Goal: Information Seeking & Learning: Learn about a topic

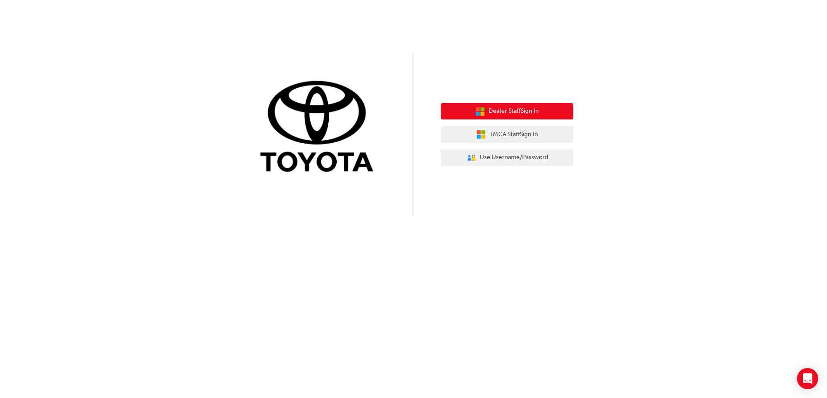
click at [522, 111] on span "Dealer Staff Sign In" at bounding box center [514, 111] width 50 height 10
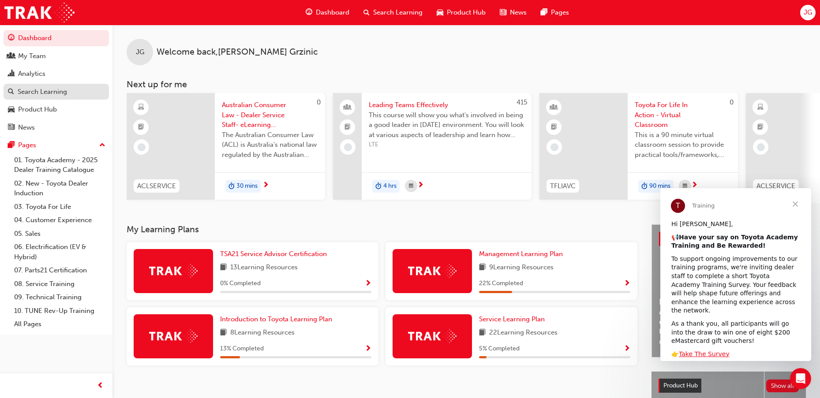
click at [53, 93] on div "Search Learning" at bounding box center [42, 92] width 49 height 10
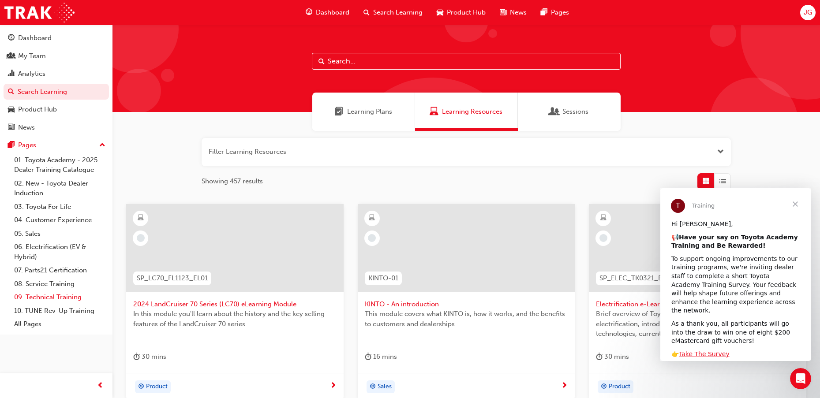
click at [72, 300] on link "09. Technical Training" at bounding box center [60, 298] width 98 height 14
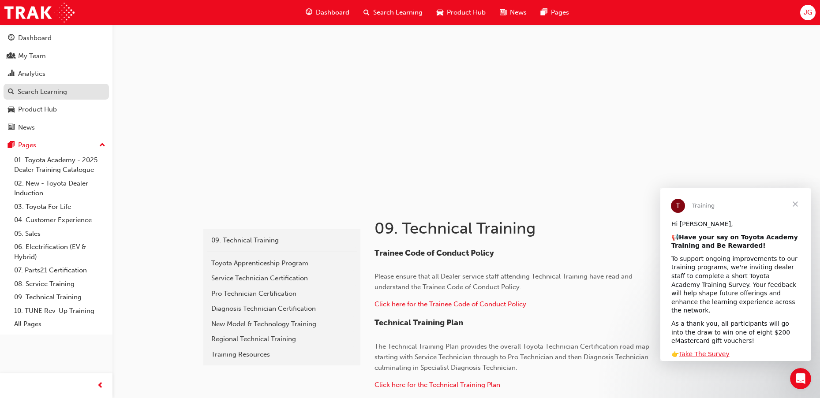
click at [59, 94] on div "Search Learning" at bounding box center [42, 92] width 49 height 10
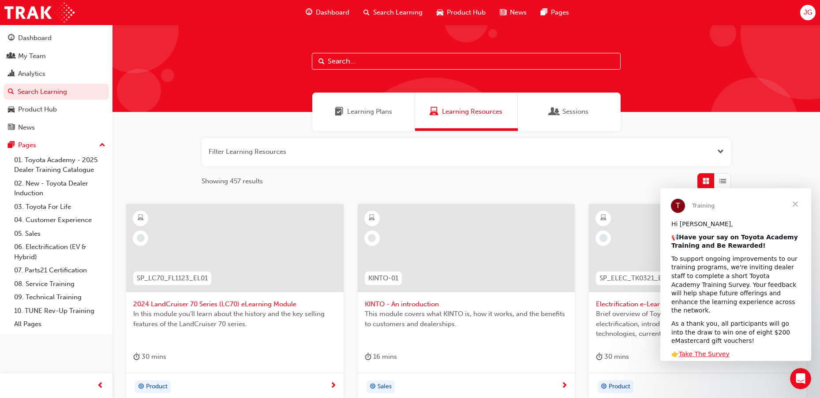
click at [362, 63] on input "text" at bounding box center [466, 61] width 309 height 17
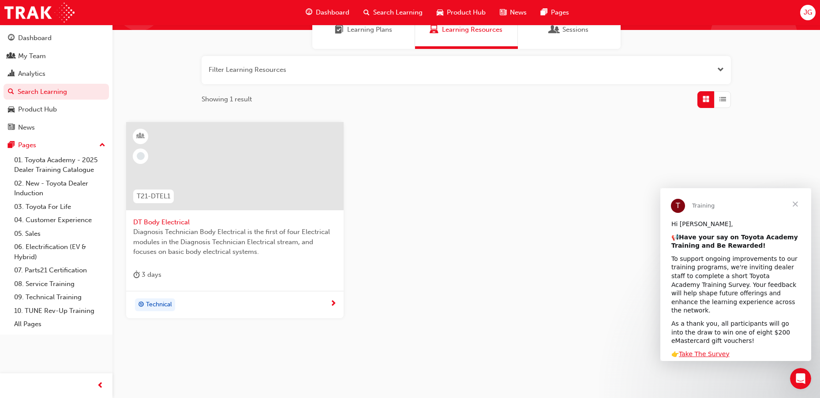
scroll to position [88, 0]
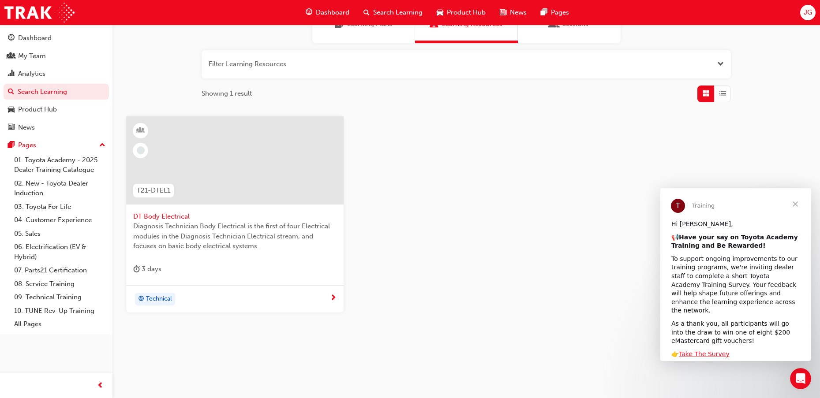
type input "dtel1"
click at [331, 299] on span "next-icon" at bounding box center [333, 299] width 7 height 8
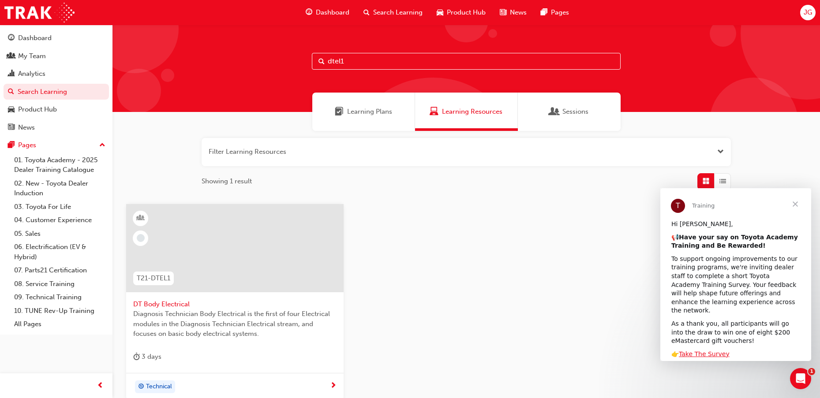
click at [353, 59] on input "dtel1" at bounding box center [466, 61] width 309 height 17
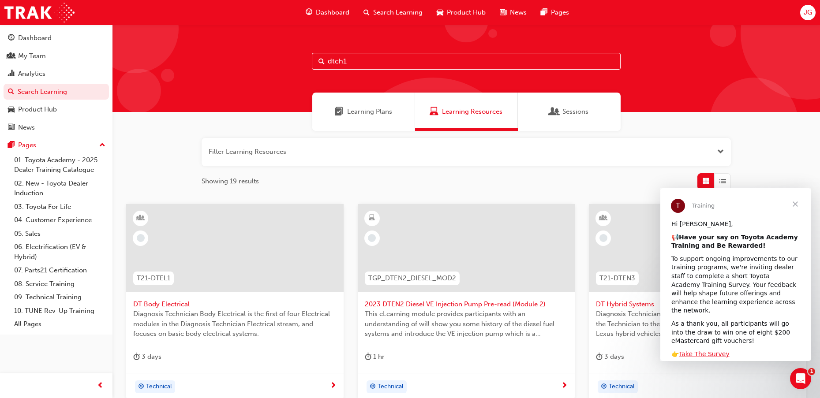
type input "dtch1"
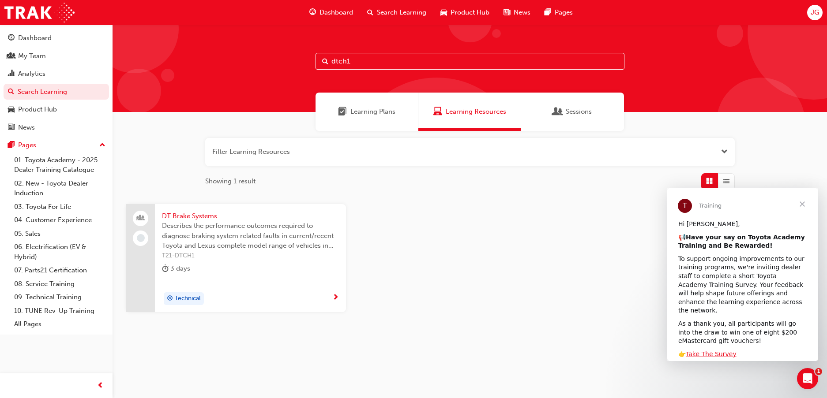
click at [331, 297] on div "Technical" at bounding box center [247, 299] width 170 height 13
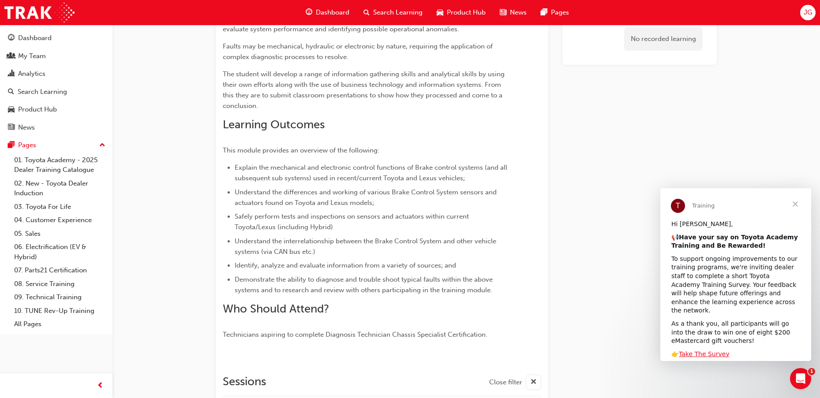
scroll to position [221, 0]
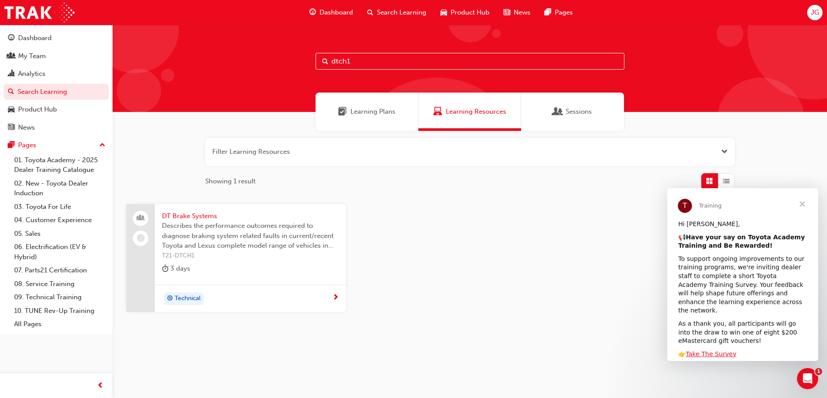
click at [355, 62] on input "dtch1" at bounding box center [470, 61] width 309 height 17
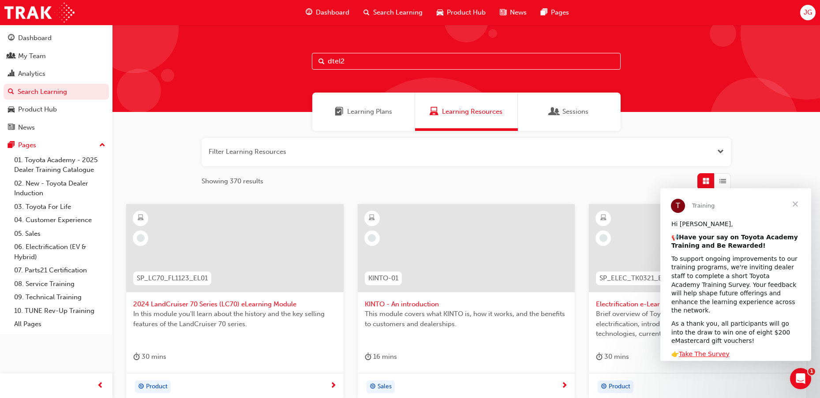
type input "dtel2"
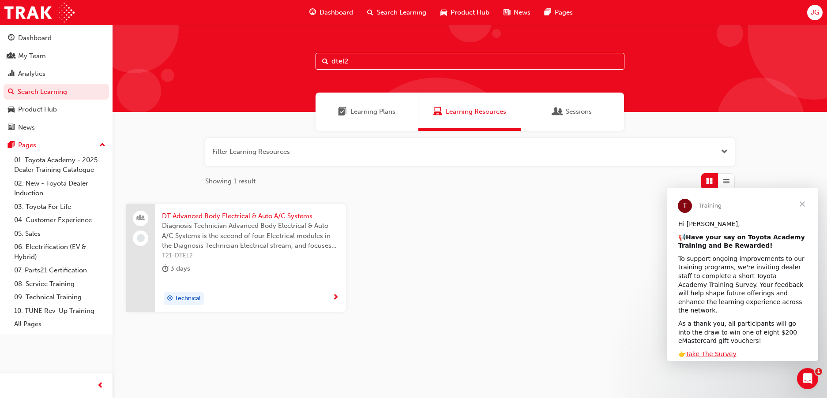
click at [335, 299] on span "next-icon" at bounding box center [335, 298] width 7 height 8
click at [353, 60] on input "dtel2" at bounding box center [470, 61] width 309 height 17
type input "dtel1"
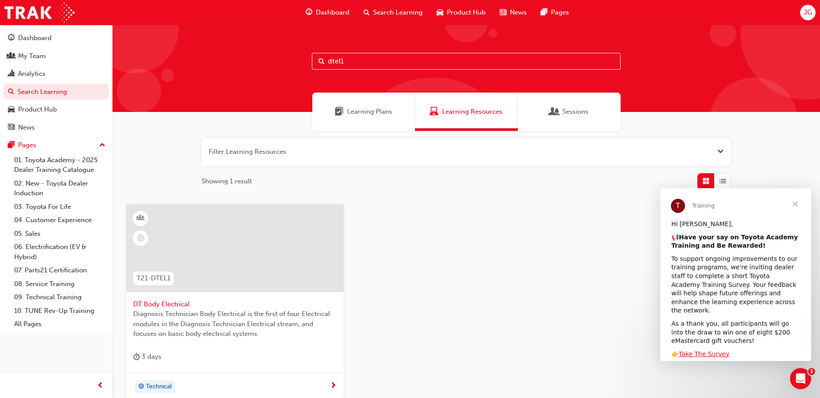
click at [338, 383] on div "Technical" at bounding box center [235, 387] width 218 height 28
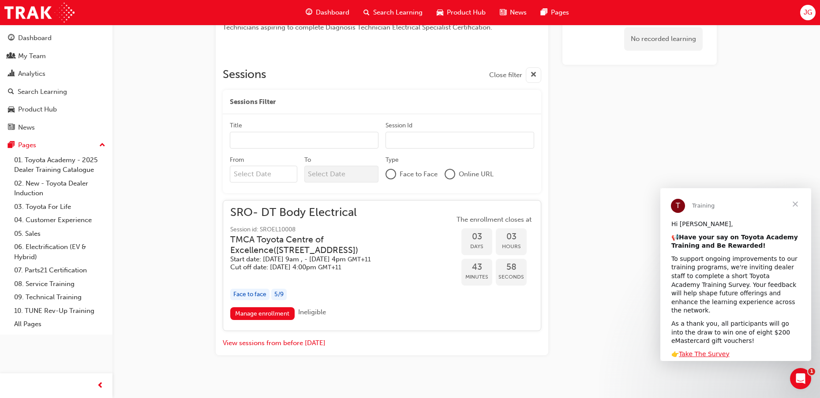
scroll to position [332, 0]
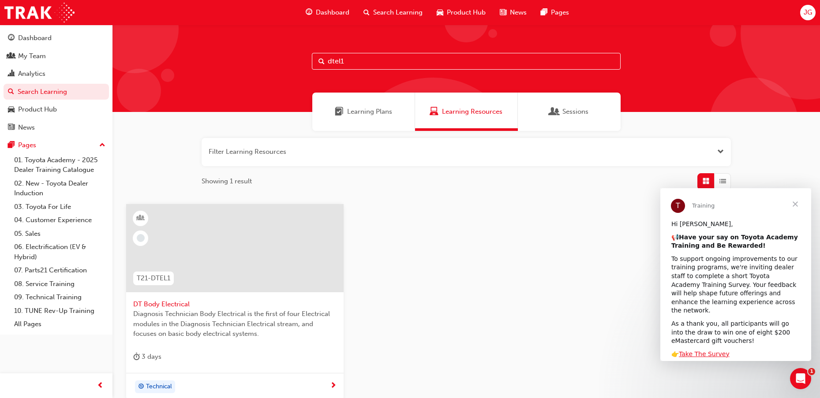
click at [350, 65] on input "dtel1" at bounding box center [466, 61] width 309 height 17
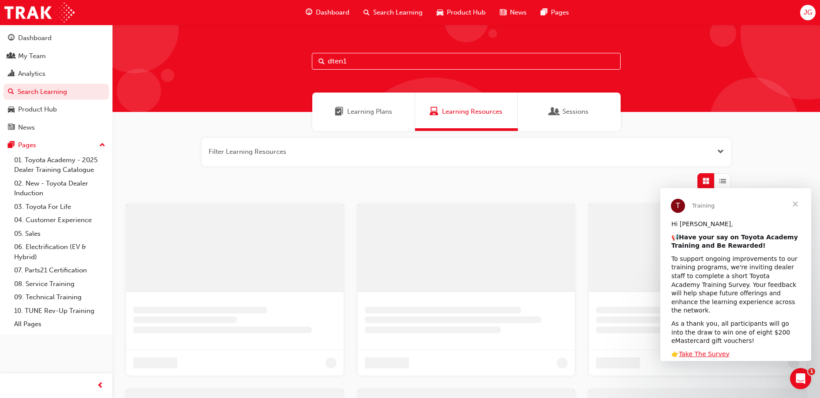
type input "dten1"
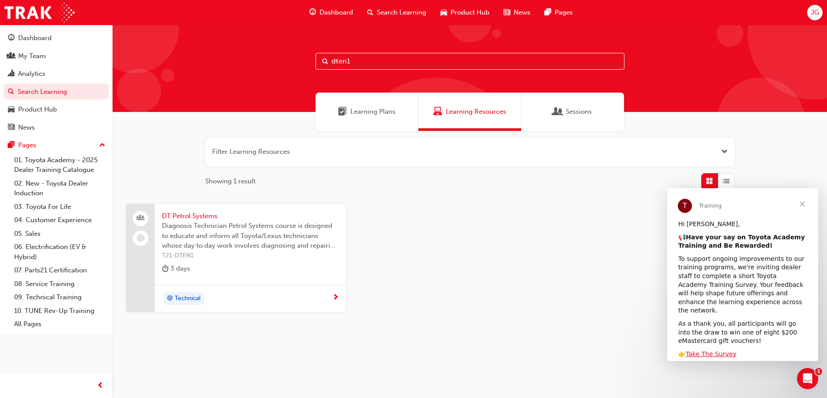
click at [337, 297] on span "next-icon" at bounding box center [335, 298] width 7 height 8
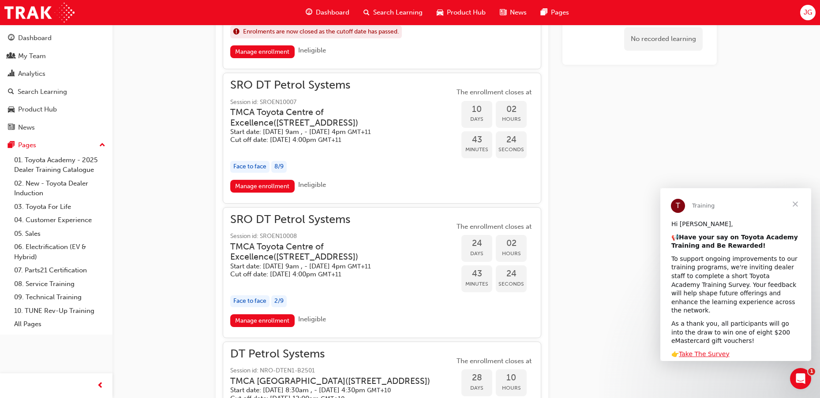
scroll to position [559, 0]
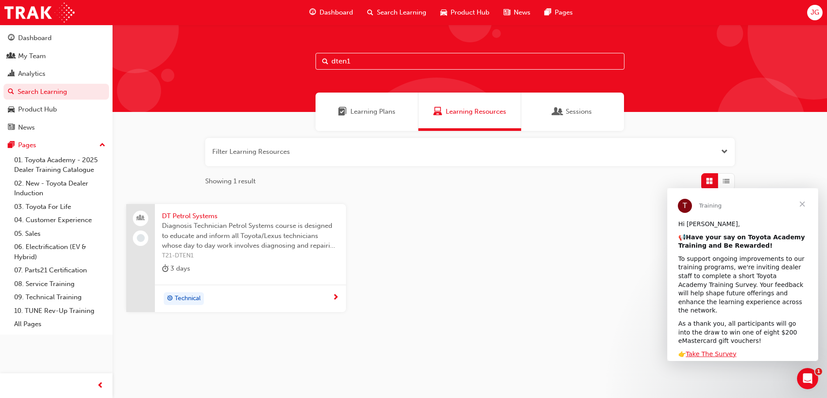
click at [353, 59] on input "dten1" at bounding box center [470, 61] width 309 height 17
type input "dten2"
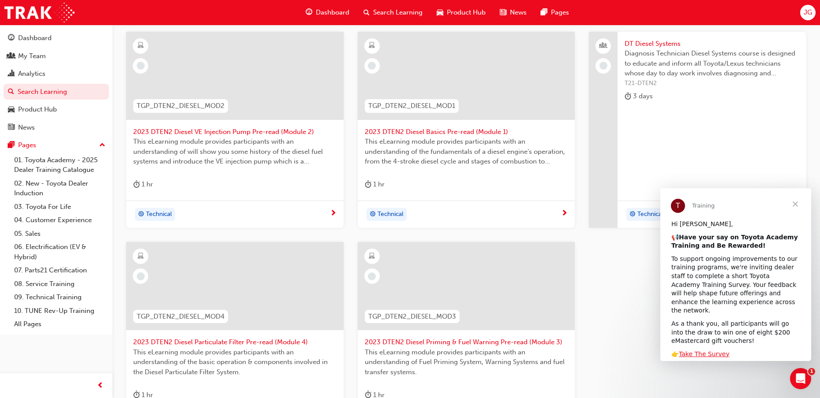
scroll to position [122, 0]
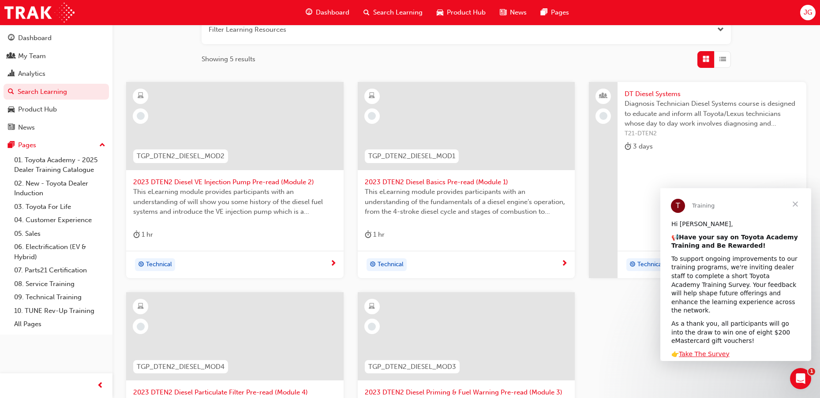
click at [792, 201] on span "Close" at bounding box center [796, 204] width 32 height 32
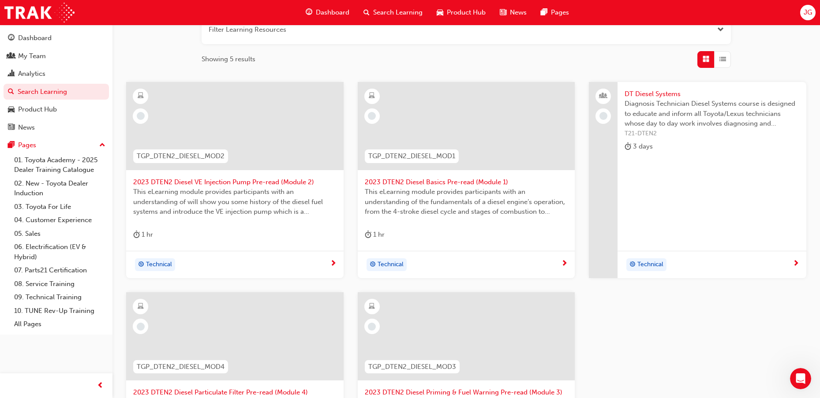
click at [797, 261] on span "next-icon" at bounding box center [796, 264] width 7 height 8
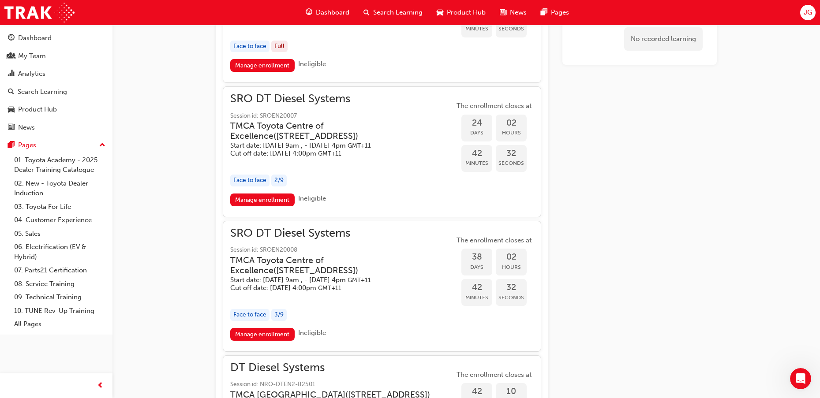
scroll to position [603, 0]
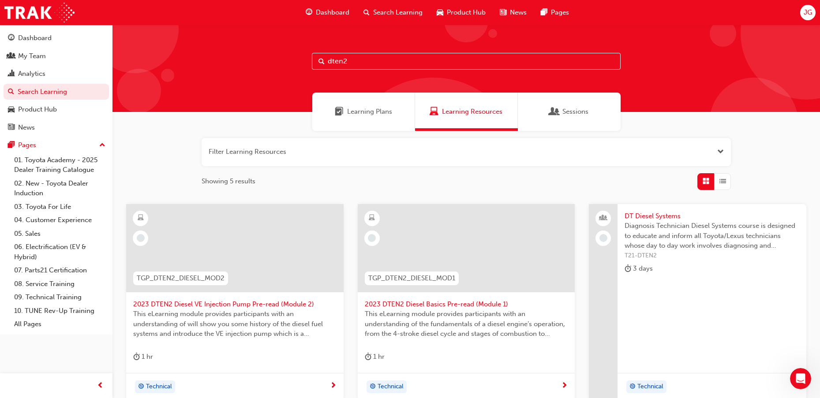
click at [354, 59] on input "dten2" at bounding box center [466, 61] width 309 height 17
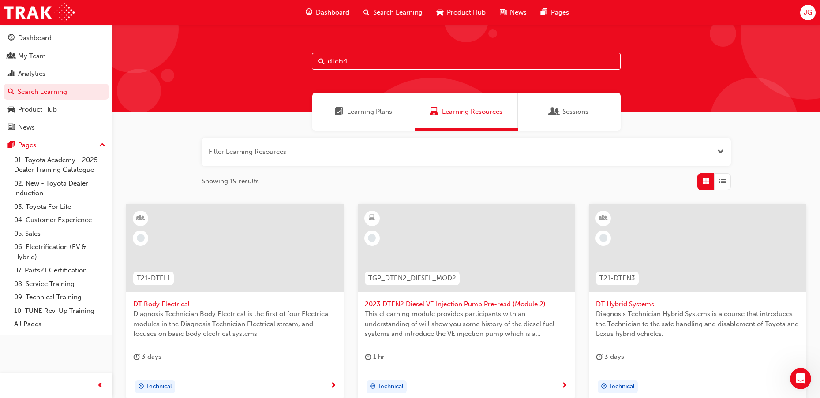
type input "dtch4"
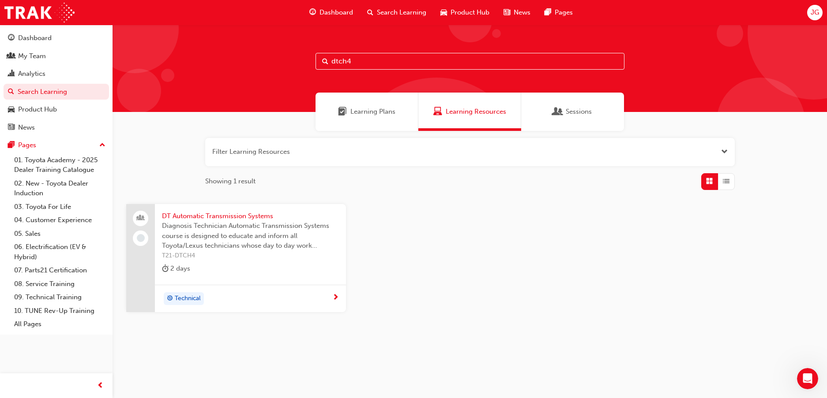
click at [336, 296] on span "next-icon" at bounding box center [335, 298] width 7 height 8
click at [353, 62] on input "dtch4" at bounding box center [470, 61] width 309 height 17
type input "dtch2"
click at [337, 299] on span "next-icon" at bounding box center [335, 298] width 7 height 8
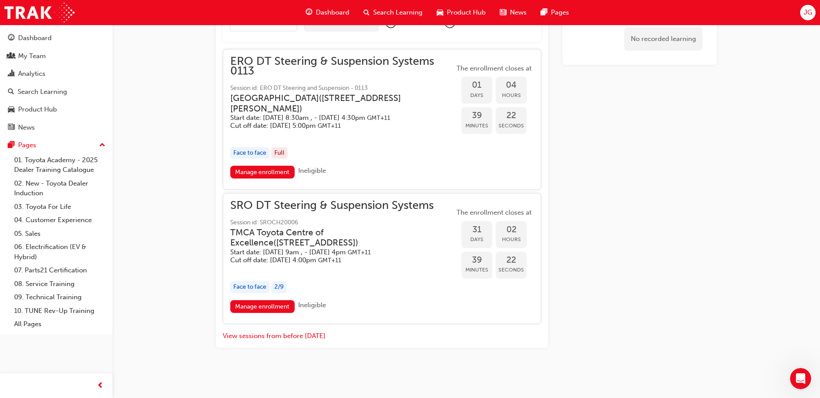
scroll to position [581, 0]
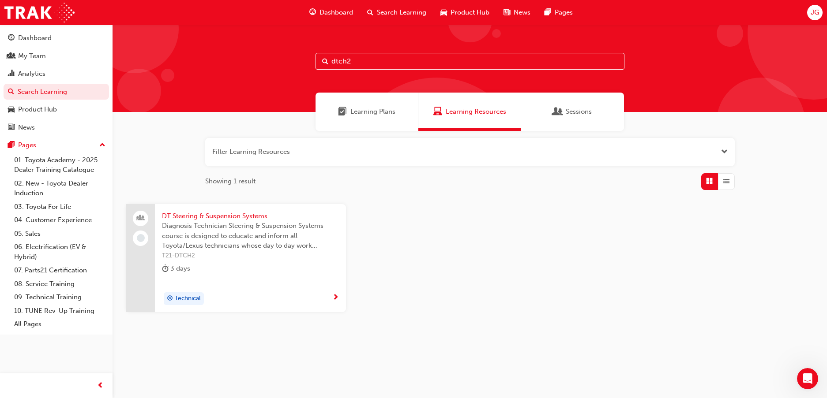
click at [365, 64] on input "dtch2" at bounding box center [470, 61] width 309 height 17
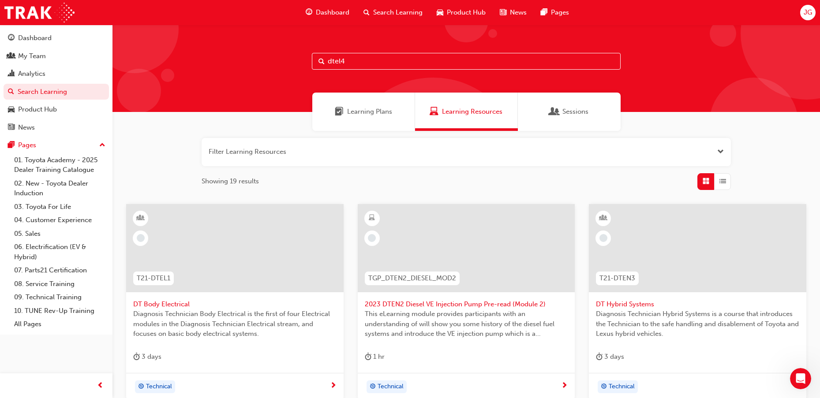
type input "dtel4"
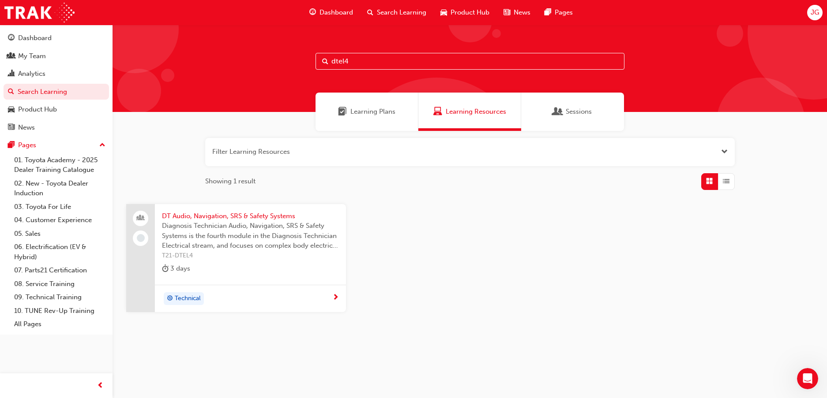
click at [335, 299] on span "next-icon" at bounding box center [335, 298] width 7 height 8
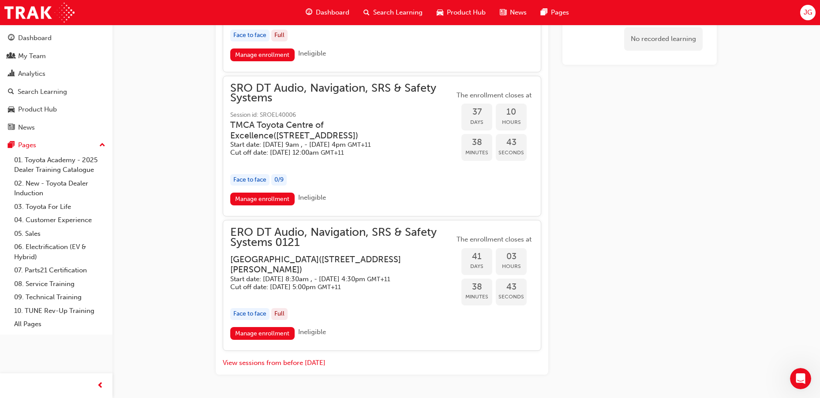
scroll to position [923, 0]
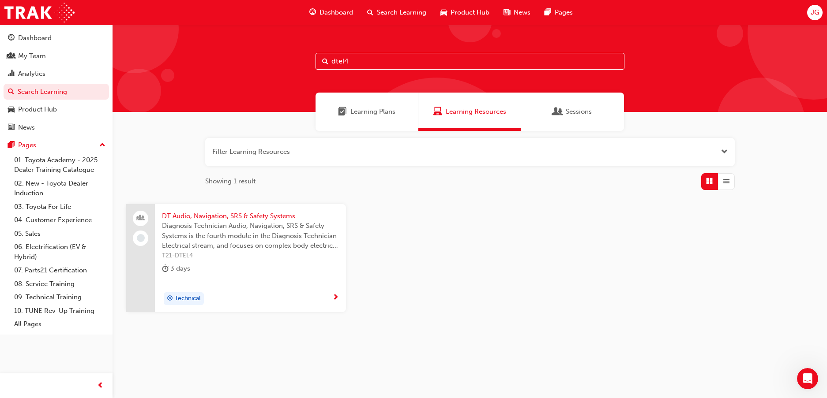
click at [352, 62] on input "dtel4" at bounding box center [470, 61] width 309 height 17
type input "dten2"
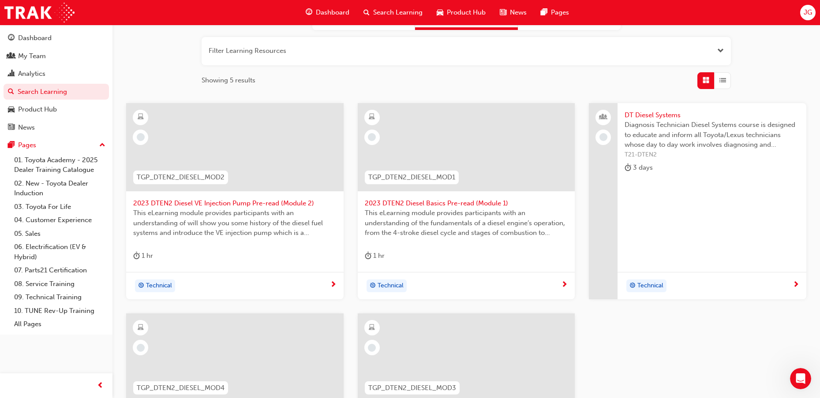
scroll to position [78, 0]
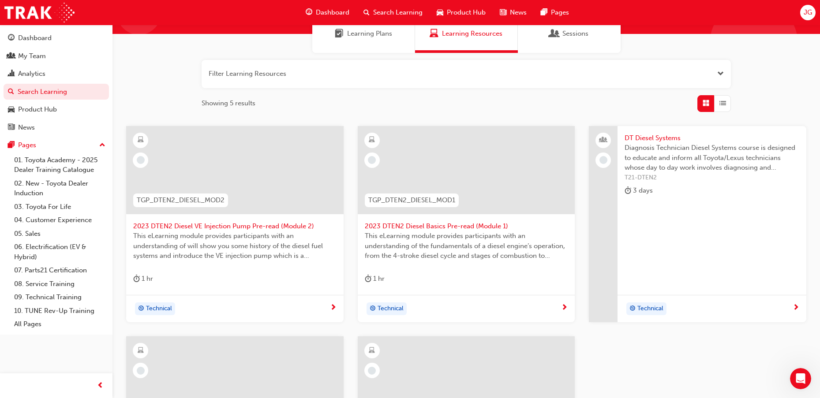
click at [796, 304] on span "next-icon" at bounding box center [796, 308] width 7 height 8
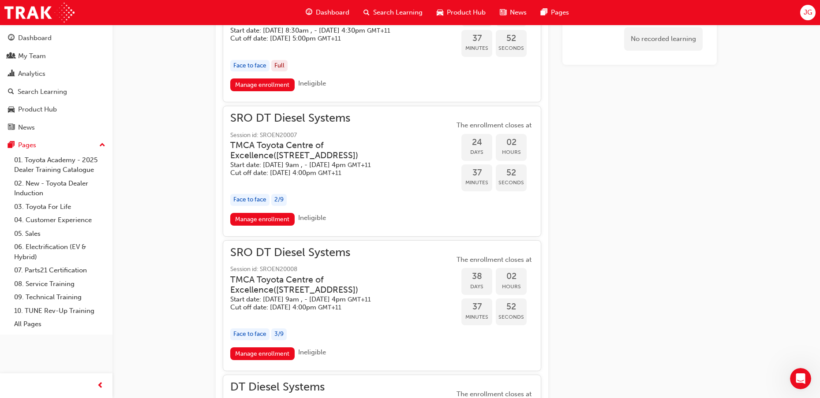
scroll to position [579, 0]
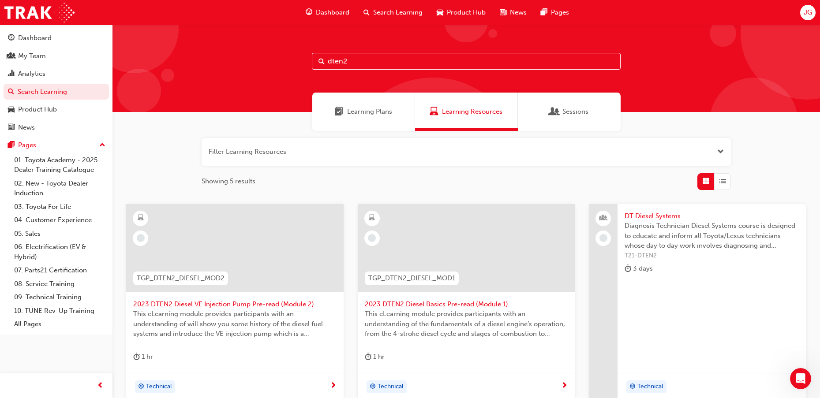
click at [356, 64] on input "dten2" at bounding box center [466, 61] width 309 height 17
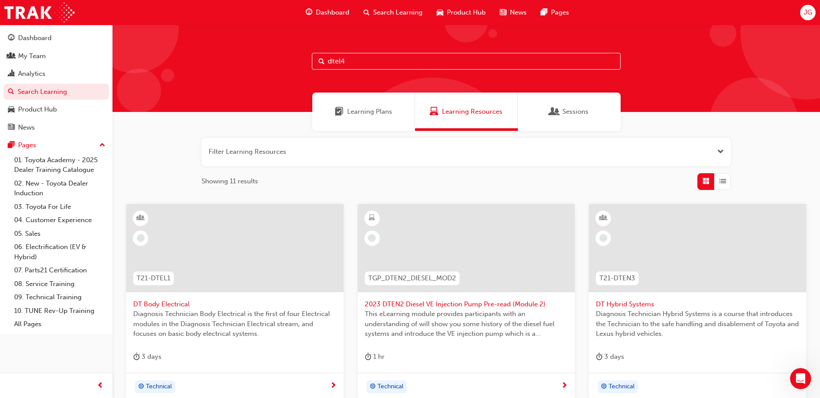
type input "dtel4"
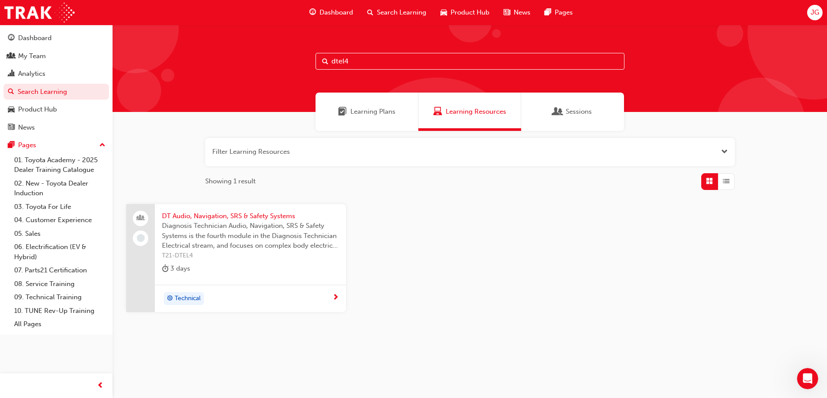
click at [338, 298] on span "next-icon" at bounding box center [335, 298] width 7 height 8
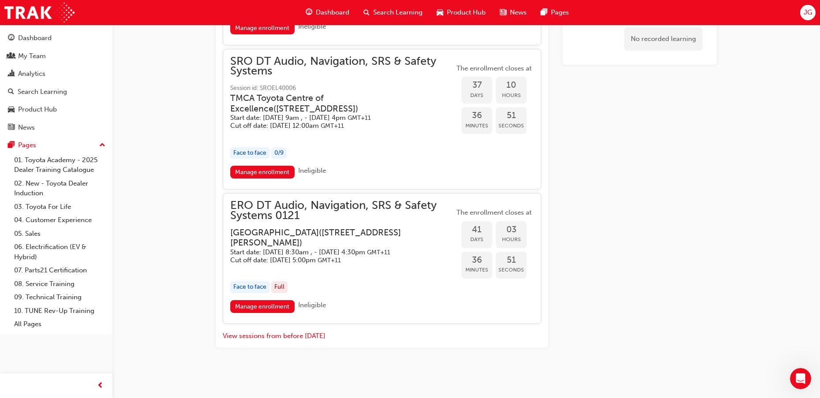
scroll to position [962, 0]
